Goal: Transaction & Acquisition: Obtain resource

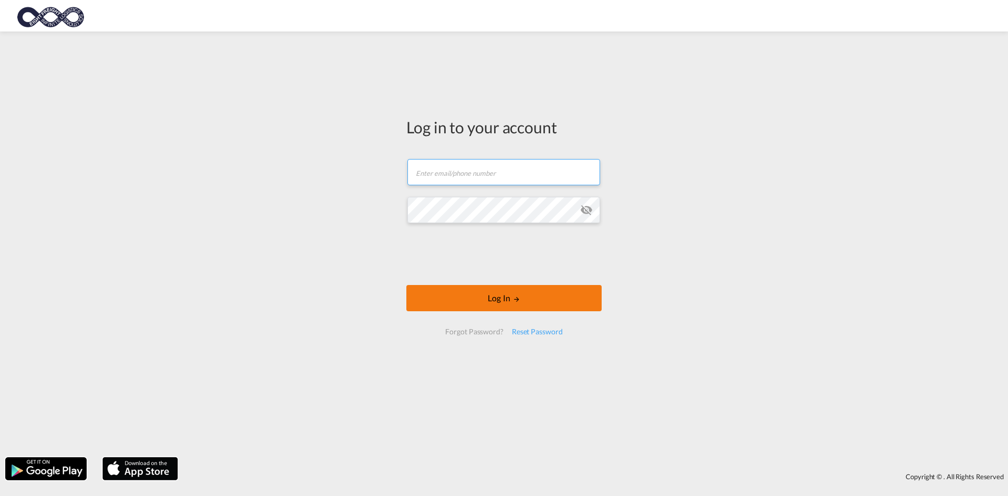
type input "[EMAIL_ADDRESS][DOMAIN_NAME]"
click at [475, 298] on button "Log In" at bounding box center [503, 298] width 195 height 26
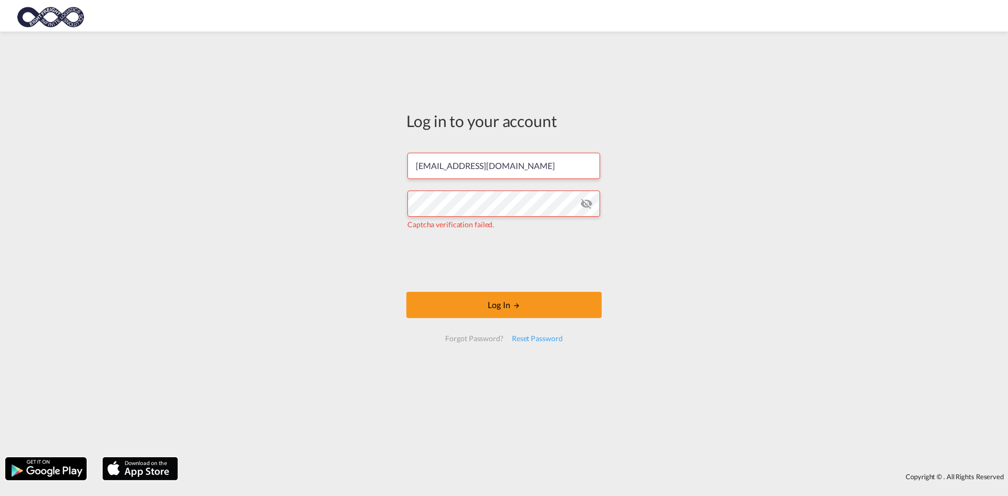
click at [585, 204] on md-icon "icon-eye-off" at bounding box center [586, 203] width 13 height 13
click at [529, 323] on form "[EMAIL_ADDRESS][DOMAIN_NAME] Captcha verification failed. Log In Forgot Passwor…" at bounding box center [503, 246] width 195 height 209
click at [538, 315] on button "Log In" at bounding box center [503, 305] width 195 height 26
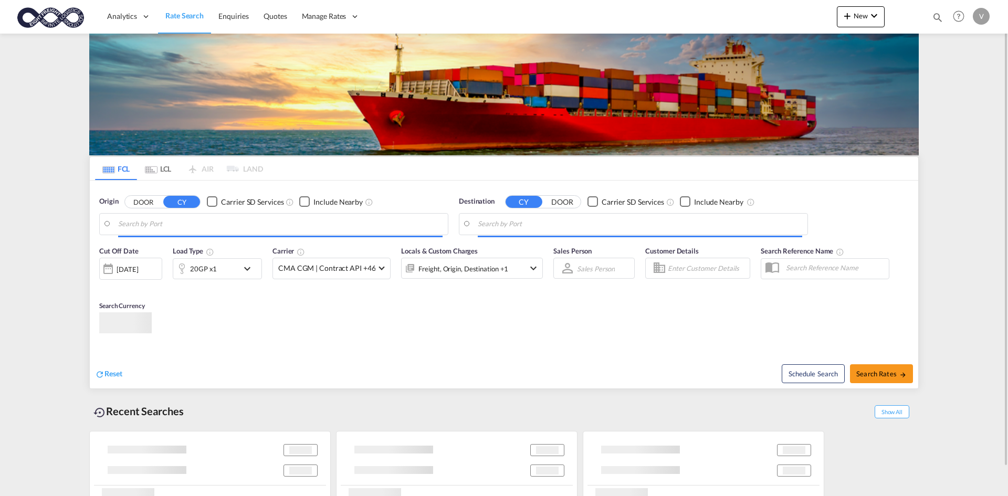
type input "[GEOGRAPHIC_DATA], [GEOGRAPHIC_DATA]"
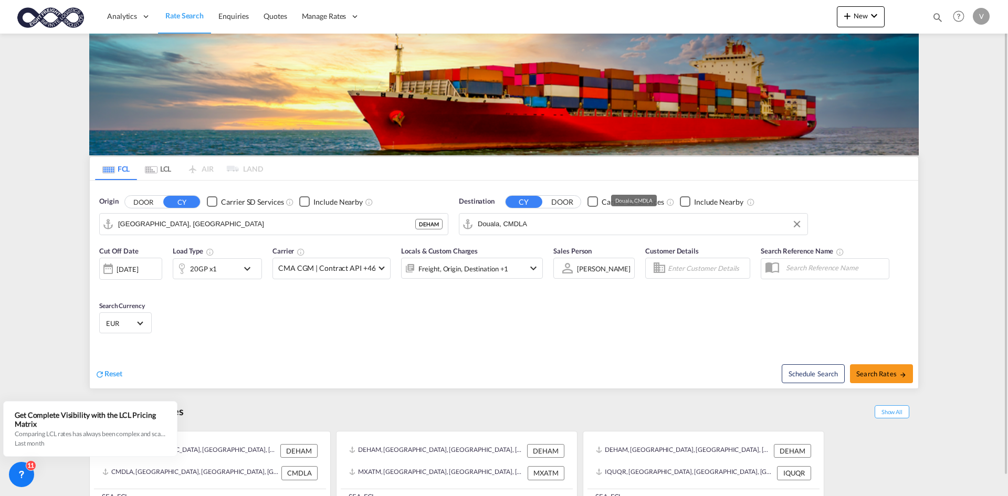
click at [579, 226] on input "Douala, CMDLA" at bounding box center [640, 224] width 324 height 16
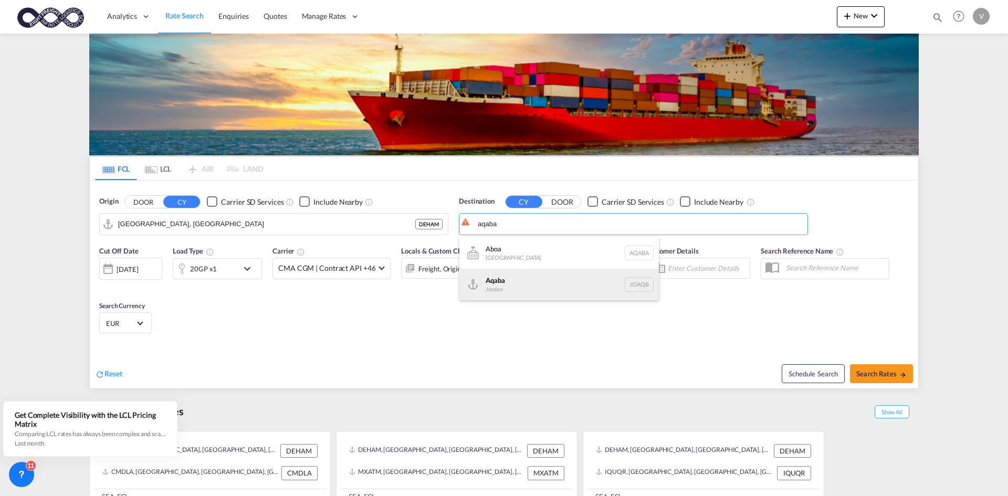
click at [524, 291] on div "Aqaba Jordan JOAQB" at bounding box center [558, 284] width 199 height 31
type input "Aqaba, JOAQB"
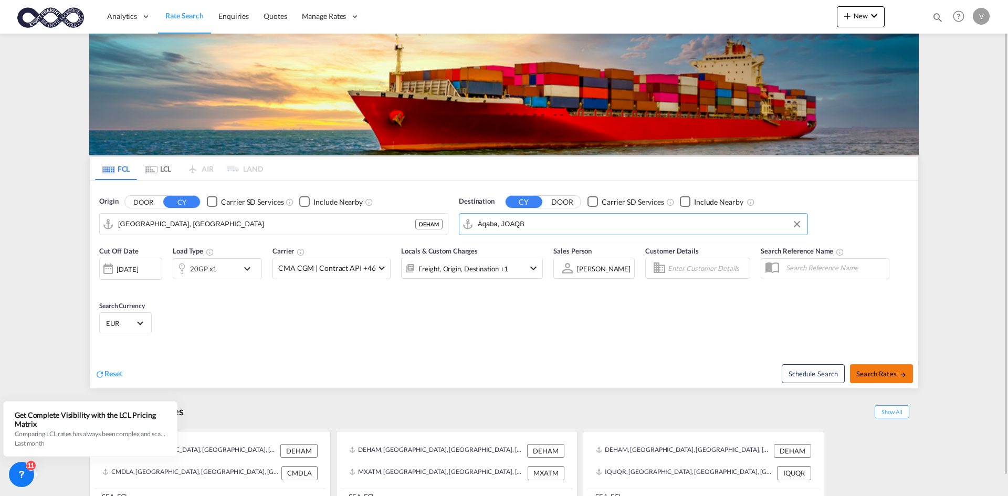
click at [904, 371] on span "Search Rates" at bounding box center [881, 374] width 50 height 8
type input "DEHAM to JOAQB / [DATE]"
